Goal: Information Seeking & Learning: Learn about a topic

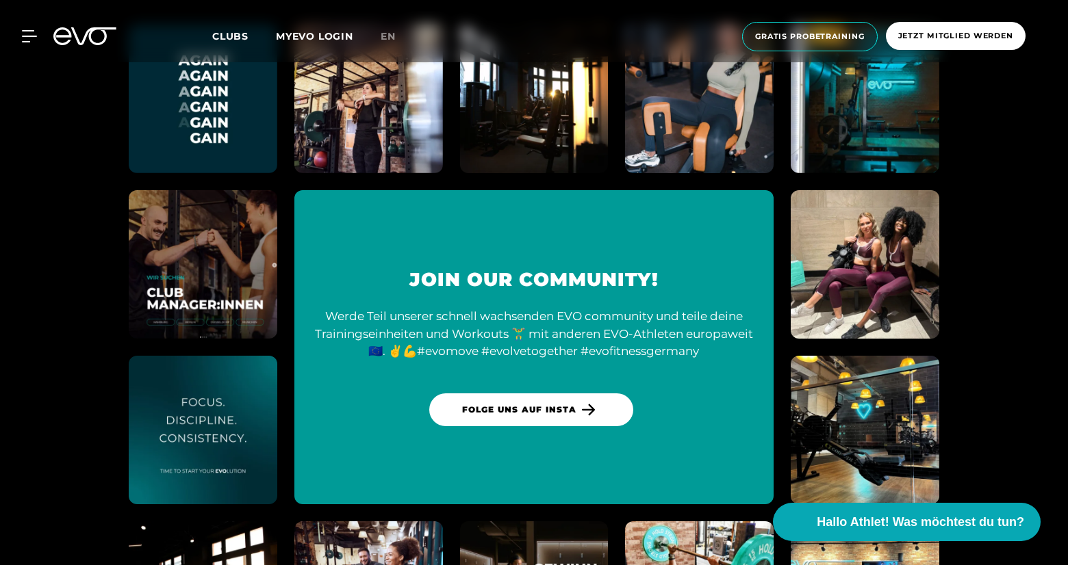
scroll to position [4932, 0]
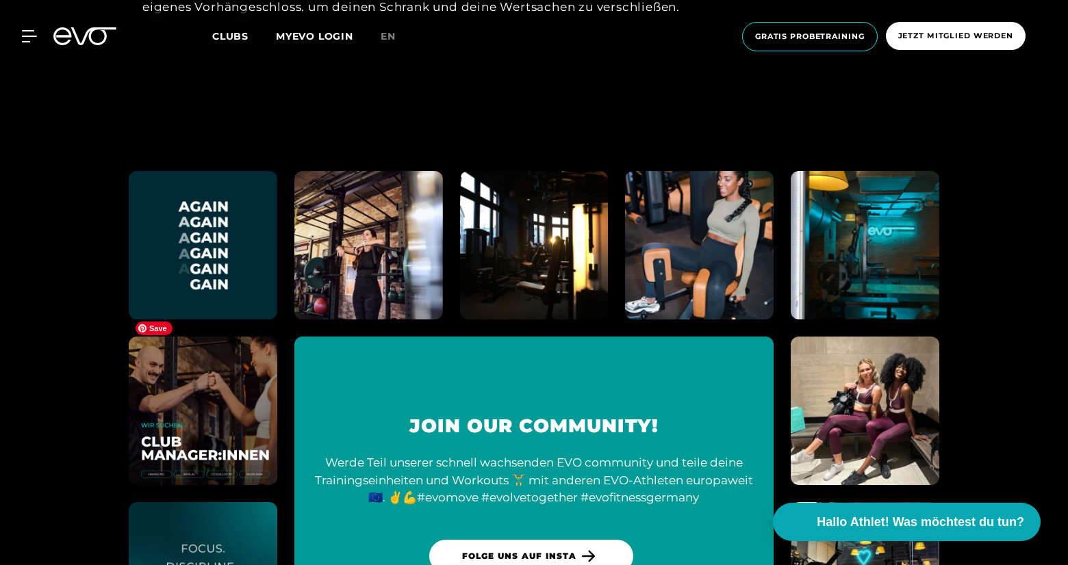
click at [192, 400] on img at bounding box center [202, 410] width 163 height 163
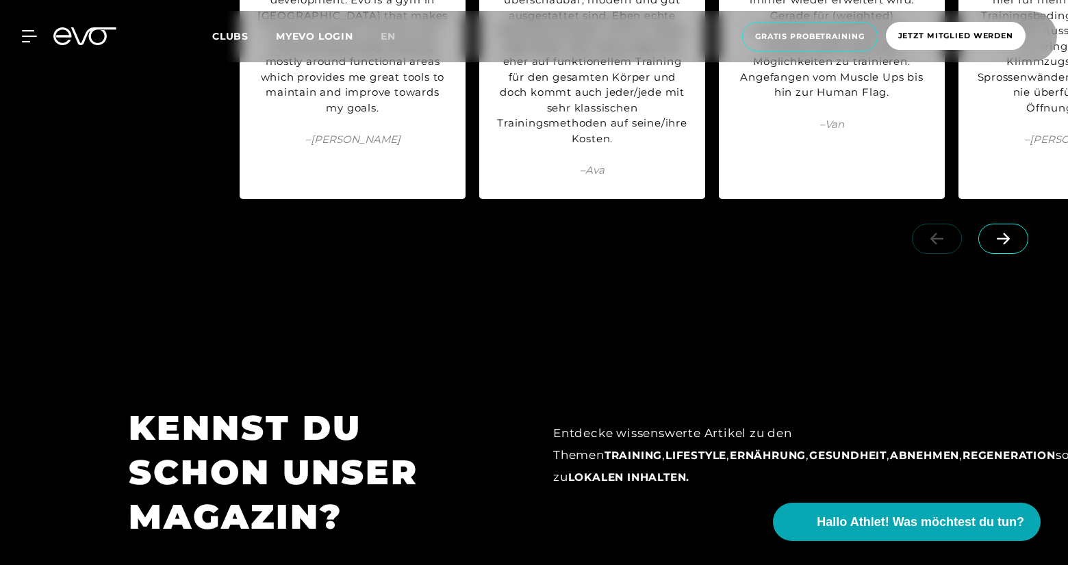
scroll to position [6866, 0]
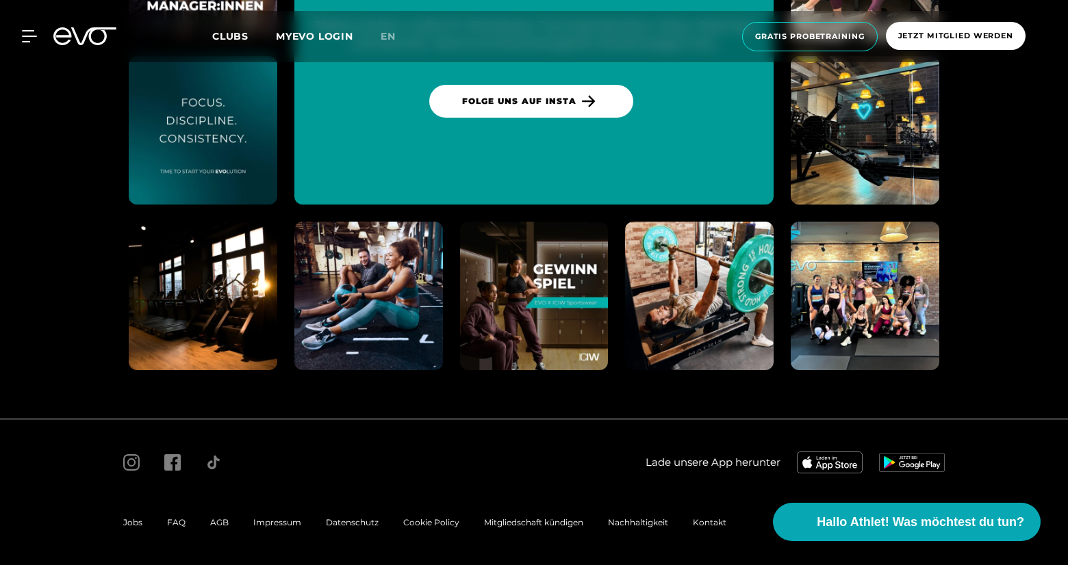
click at [134, 525] on span "Jobs" at bounding box center [132, 522] width 19 height 10
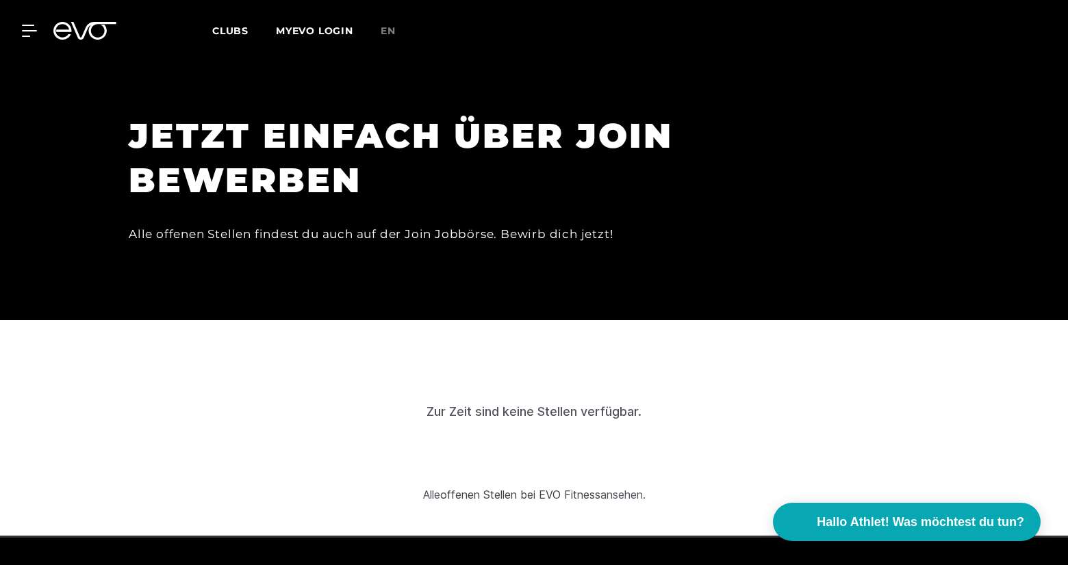
scroll to position [4260, 0]
